Goal: Find specific page/section: Find specific page/section

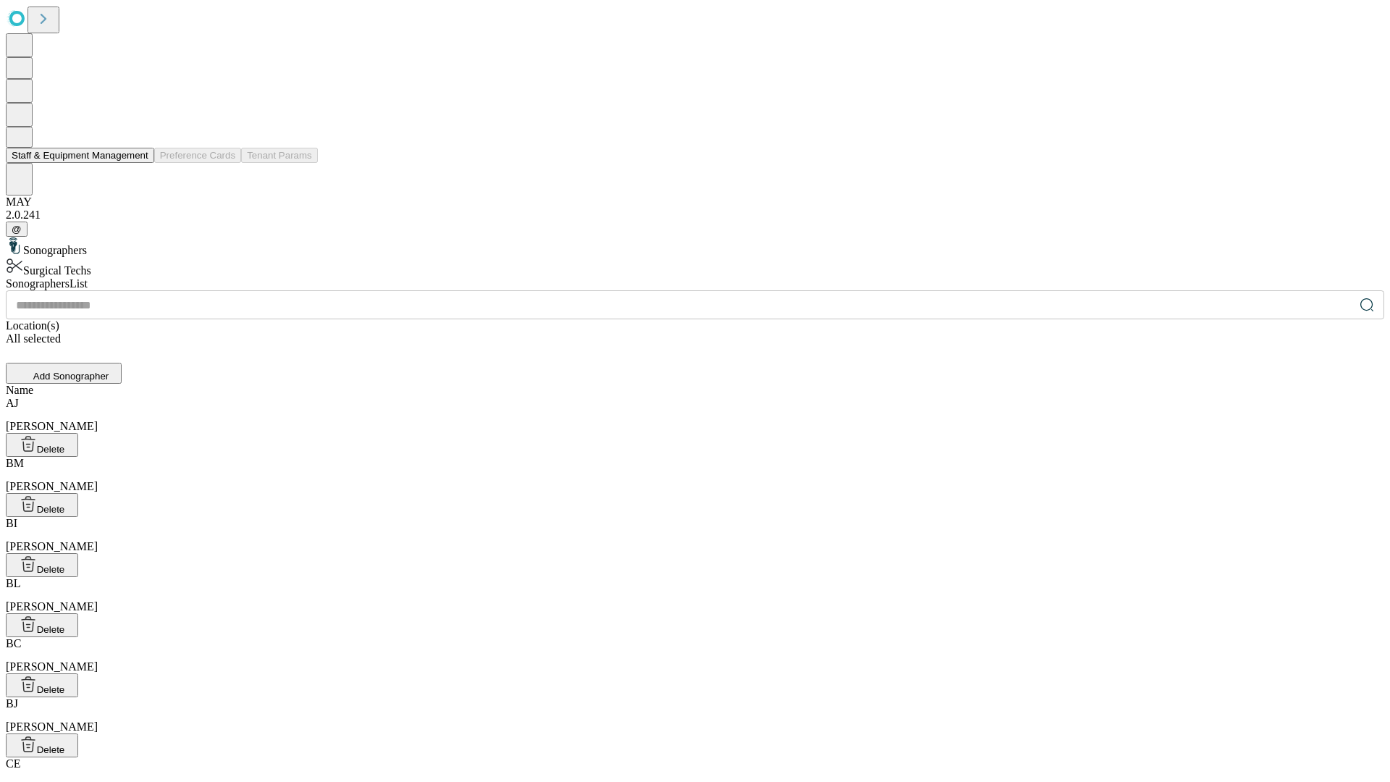
click at [138, 163] on button "Staff & Equipment Management" at bounding box center [80, 155] width 148 height 15
